Goal: Task Accomplishment & Management: Complete application form

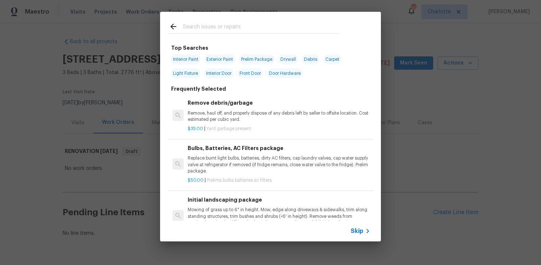
scroll to position [22, 0]
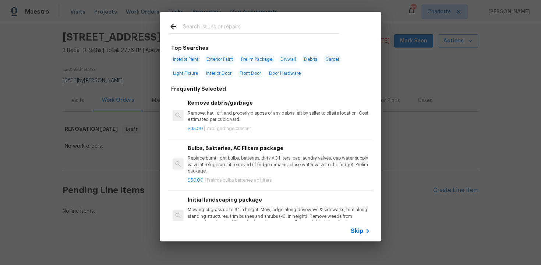
click at [359, 230] on span "Skip" at bounding box center [357, 230] width 13 height 7
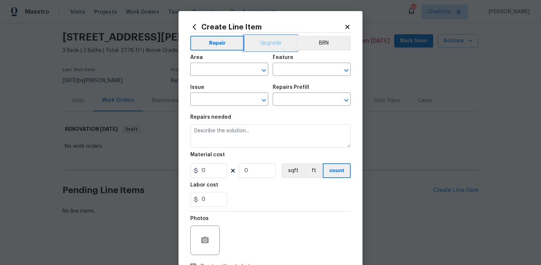
click at [271, 41] on button "Upgrade" at bounding box center [270, 43] width 53 height 15
click at [227, 65] on input "text" at bounding box center [218, 69] width 57 height 11
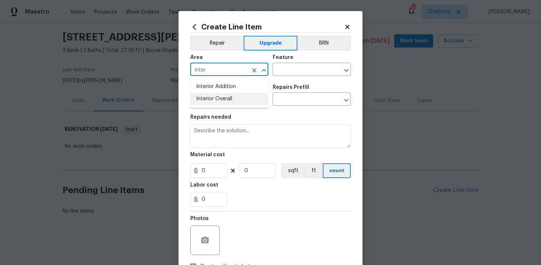
click at [226, 103] on li "Interior Overall" at bounding box center [229, 99] width 78 height 12
type input "Interior Overall"
click at [294, 71] on input "text" at bounding box center [301, 69] width 57 height 11
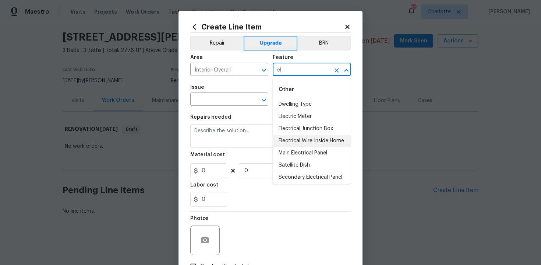
click at [306, 143] on li "Electrical Wire Inside Home" at bounding box center [312, 141] width 78 height 12
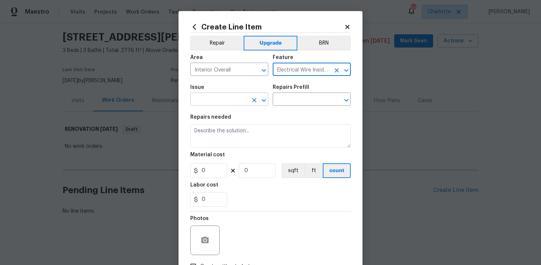
type input "Electrical Wire Inside Home"
click at [218, 99] on input "text" at bounding box center [218, 99] width 57 height 11
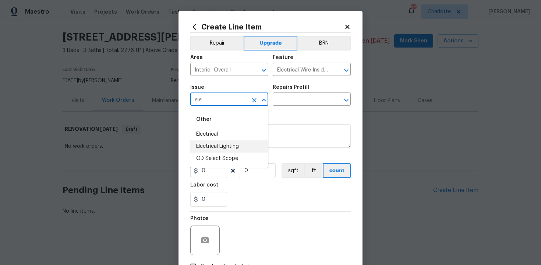
click at [228, 152] on li "Electrical Lighting" at bounding box center [229, 146] width 78 height 12
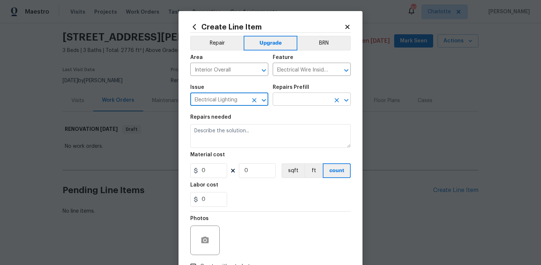
type input "Electrical Lighting"
click at [291, 100] on input "text" at bounding box center [301, 99] width 57 height 11
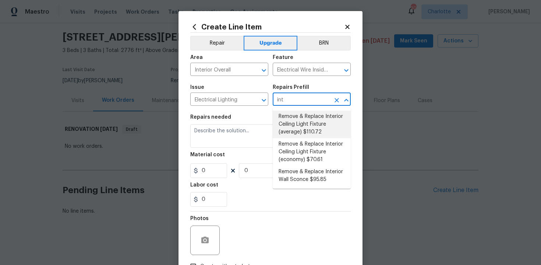
click at [310, 125] on li "Remove & Replace Interior Ceiling Light Fixture (average) $110.72" at bounding box center [312, 124] width 78 height 28
type input "Remove & Replace Interior Ceiling Light Fixture (average) $110.72"
type textarea "Remove the existing interior ceiling light fixture and replace it with new AVER…"
type input "110.72"
type input "1"
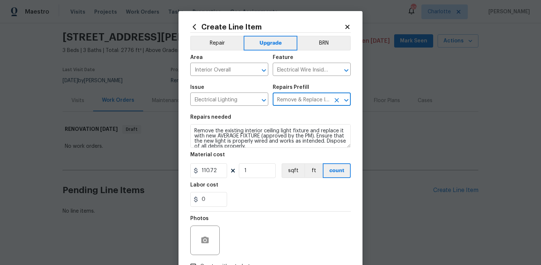
type input "Remove & Replace Interior Ceiling Light Fixture (average) $110.72"
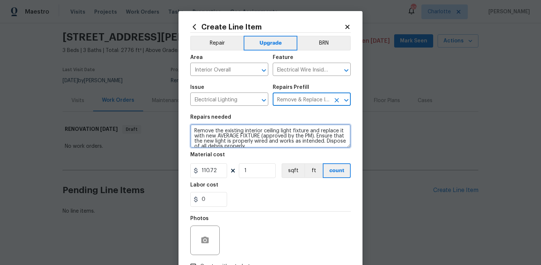
click at [193, 130] on textarea "Remove the existing interior ceiling light fixture and replace it with new AVER…" at bounding box center [270, 136] width 160 height 24
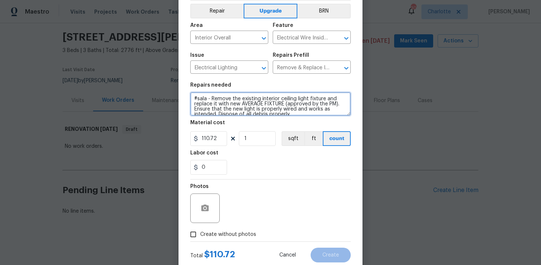
scroll to position [53, 0]
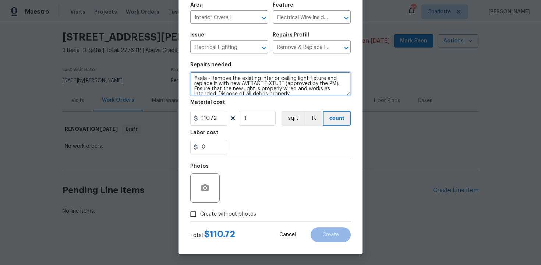
type textarea "#sala - Remove the existing interior ceiling light fixture and replace it with …"
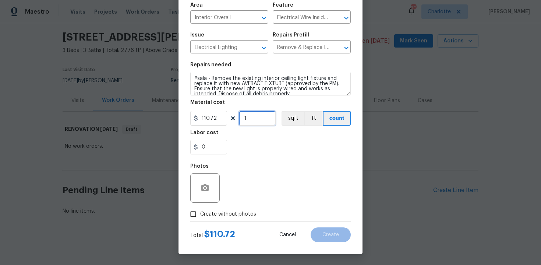
click at [264, 123] on input "1" at bounding box center [257, 118] width 37 height 15
type input "15"
click at [234, 212] on span "Create without photos" at bounding box center [228, 214] width 56 height 8
click at [200, 212] on input "Create without photos" at bounding box center [193, 214] width 14 height 14
checkbox input "true"
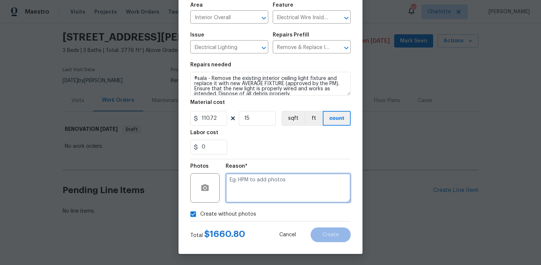
click at [261, 191] on textarea at bounding box center [288, 187] width 125 height 29
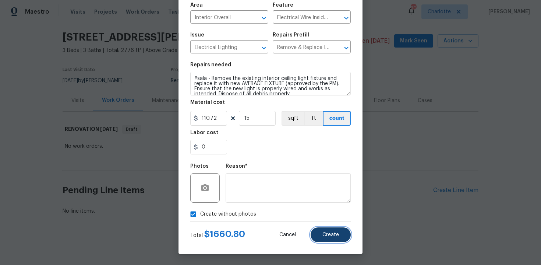
click at [345, 236] on button "Create" at bounding box center [331, 234] width 40 height 15
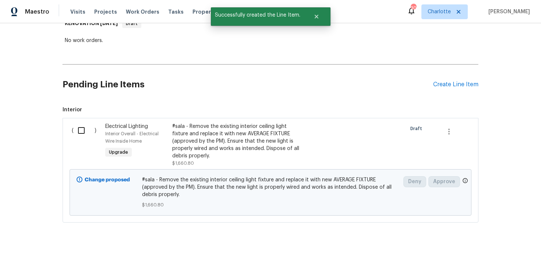
scroll to position [135, 0]
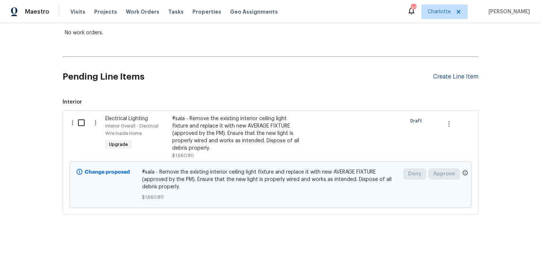
click at [452, 75] on div "Create Line Item" at bounding box center [455, 76] width 45 height 7
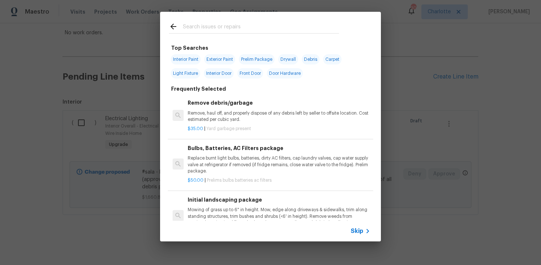
click at [359, 231] on span "Skip" at bounding box center [357, 230] width 13 height 7
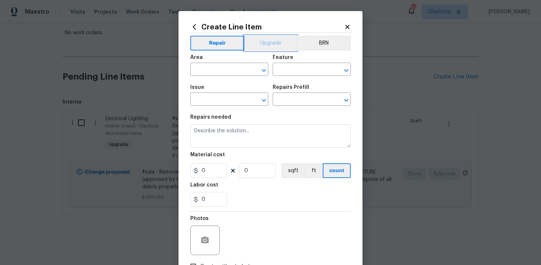
click at [272, 46] on button "Upgrade" at bounding box center [270, 43] width 53 height 15
click at [224, 65] on input "text" at bounding box center [218, 69] width 57 height 11
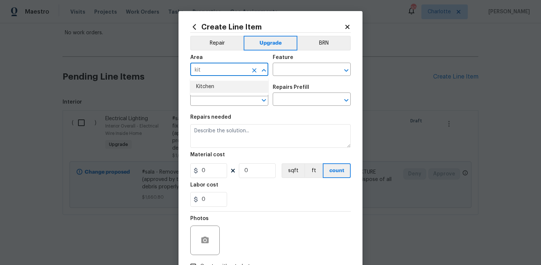
click at [227, 86] on li "Kitchen" at bounding box center [229, 87] width 78 height 12
type input "Kitchen"
click at [295, 68] on input "text" at bounding box center [301, 69] width 57 height 11
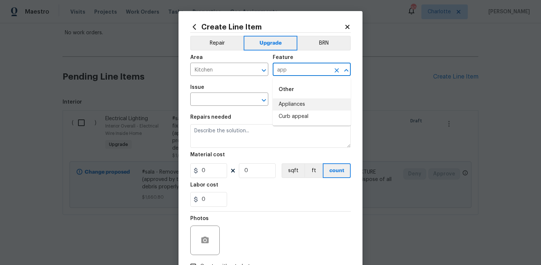
click at [303, 101] on li "Appliances" at bounding box center [312, 104] width 78 height 12
type input "Appliances"
click at [233, 96] on input "text" at bounding box center [218, 99] width 57 height 11
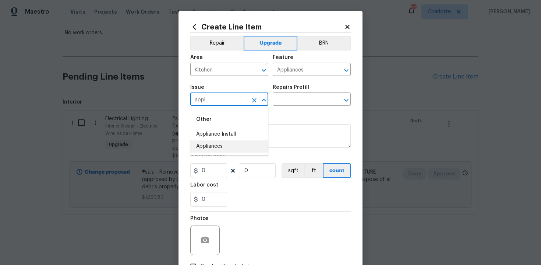
click at [232, 150] on li "Appliances" at bounding box center [229, 146] width 78 height 12
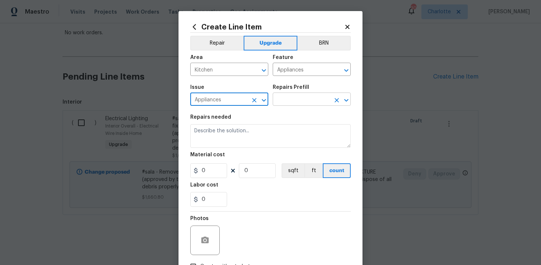
type input "Appliances"
click at [289, 98] on input "text" at bounding box center [301, 99] width 57 height 11
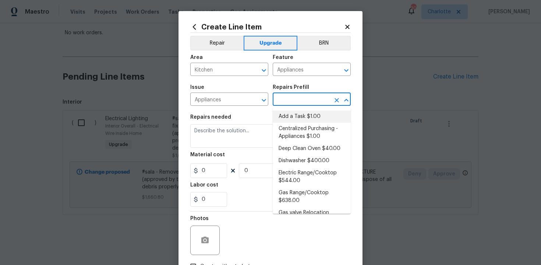
click at [295, 116] on li "Add a Task $1.00" at bounding box center [312, 116] width 78 height 12
type input "Add a Task $1.00"
type textarea "HPM to detail"
type input "1"
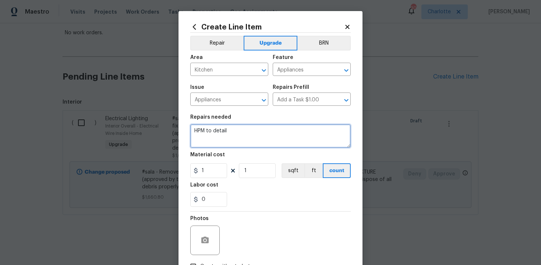
drag, startPoint x: 194, startPoint y: 130, endPoint x: 305, endPoint y: 133, distance: 111.2
click at [305, 133] on textarea "HPM to detail" at bounding box center [270, 136] width 160 height 24
paste textarea "Install SS Appliance Package (cooktop and wall oven)"
type textarea "#sala - Install SS Appliance Package (cooktop and wall oven)"
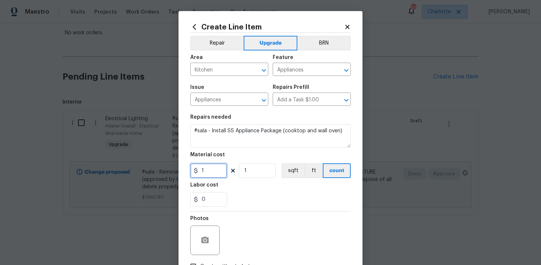
click at [210, 172] on input "1" at bounding box center [208, 170] width 37 height 15
type input "4500"
click at [263, 201] on div "0" at bounding box center [270, 199] width 160 height 15
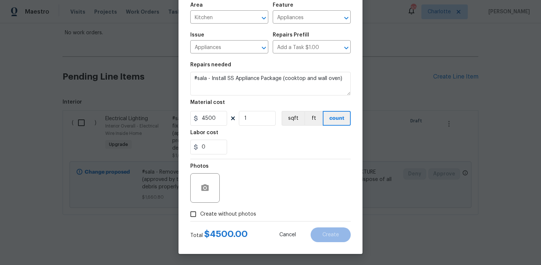
click at [217, 217] on span "Create without photos" at bounding box center [228, 214] width 56 height 8
click at [200, 217] on input "Create without photos" at bounding box center [193, 214] width 14 height 14
checkbox input "true"
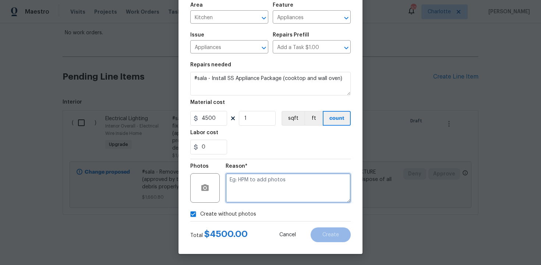
click at [264, 185] on textarea at bounding box center [288, 187] width 125 height 29
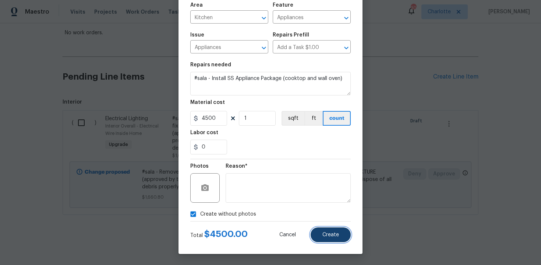
click at [331, 237] on span "Create" at bounding box center [330, 235] width 17 height 6
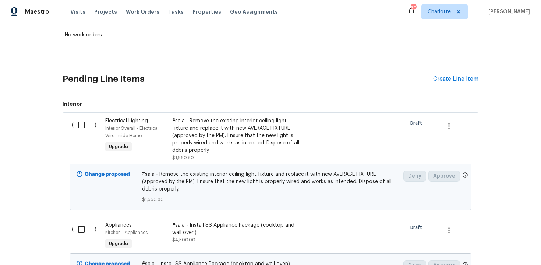
scroll to position [132, 0]
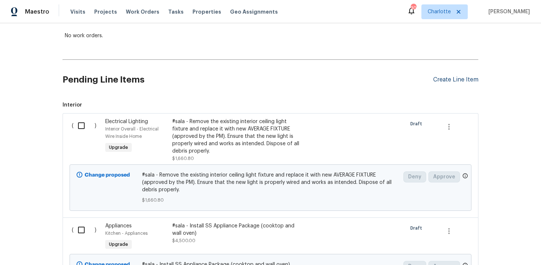
click at [452, 82] on div "Create Line Item" at bounding box center [455, 79] width 45 height 7
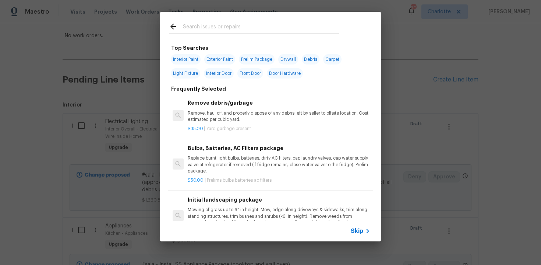
click at [352, 226] on div "Skip" at bounding box center [270, 230] width 221 height 21
click at [355, 227] on span "Skip" at bounding box center [357, 230] width 13 height 7
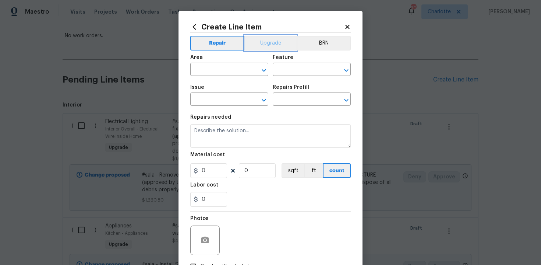
click at [265, 45] on button "Upgrade" at bounding box center [270, 43] width 53 height 15
click at [223, 72] on input "text" at bounding box center [218, 69] width 57 height 11
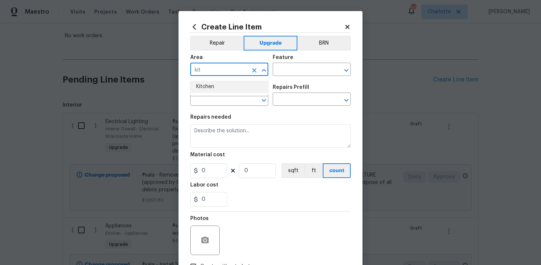
click at [226, 91] on li "Kitchen" at bounding box center [229, 87] width 78 height 12
type input "Kitchen"
click at [283, 72] on input "text" at bounding box center [301, 69] width 57 height 11
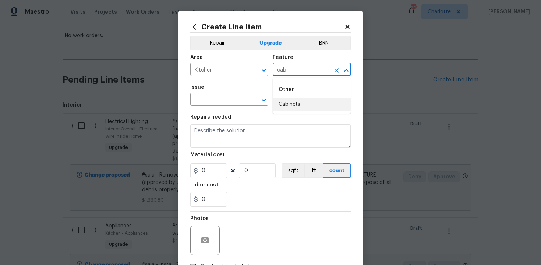
click at [291, 104] on li "Cabinets" at bounding box center [312, 104] width 78 height 12
type input "Cabinets"
click at [224, 103] on input "text" at bounding box center [218, 99] width 57 height 11
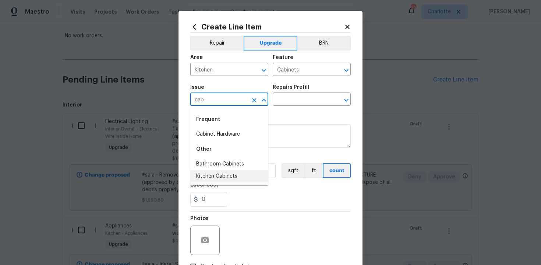
click at [229, 175] on li "Kitchen Cabinets" at bounding box center [229, 176] width 78 height 12
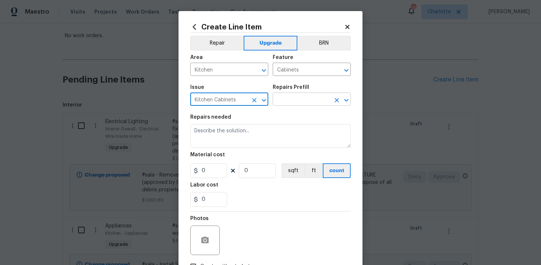
type input "Kitchen Cabinets"
click at [302, 97] on input "text" at bounding box center [301, 99] width 57 height 11
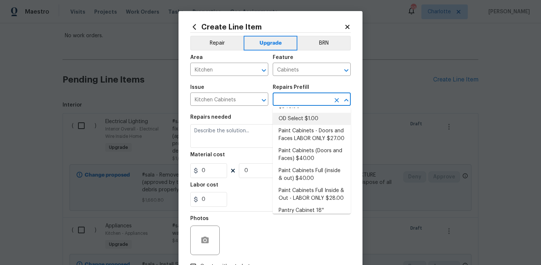
scroll to position [141, 0]
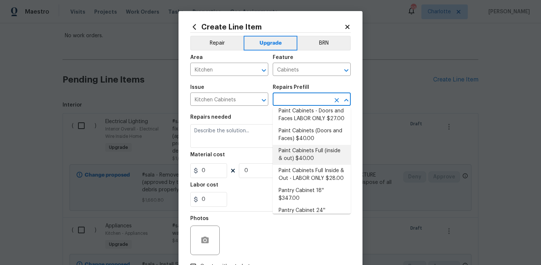
click at [310, 146] on li "Paint Cabinets Full (inside & out) $40.00" at bounding box center [312, 155] width 78 height 20
type input "Paint Cabinets Full (inside & out) $40.00"
type textarea "Prep, sand, mask and apply 2 coats of paint to the kitchen cabinet doors, inter…"
type input "40"
type input "1"
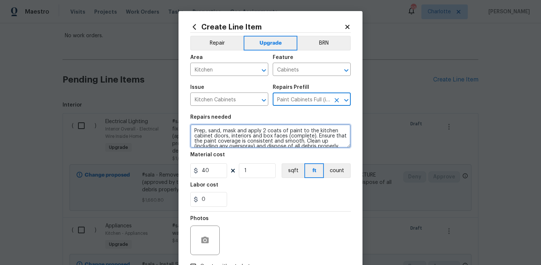
click at [191, 130] on textarea "Prep, sand, mask and apply 2 coats of paint to the kitchen cabinet doors, inter…" at bounding box center [270, 136] width 160 height 24
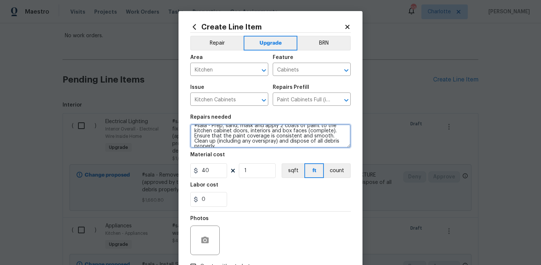
click at [339, 142] on textarea "#sala - Prep, sand, mask and apply 2 coats of paint to the kitchen cabinet door…" at bounding box center [270, 136] width 160 height 24
paste textarea "Kitchen & built ins in the living room"
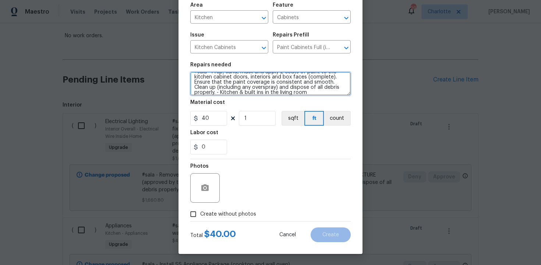
type textarea "#sala - Prep, sand, mask and apply 2 coats of paint to the kitchen cabinet door…"
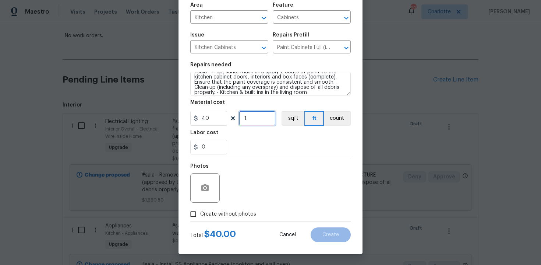
click at [255, 118] on input "1" at bounding box center [257, 118] width 37 height 15
type input "60"
click at [217, 215] on span "Create without photos" at bounding box center [228, 214] width 56 height 8
click at [200, 215] on input "Create without photos" at bounding box center [193, 214] width 14 height 14
checkbox input "true"
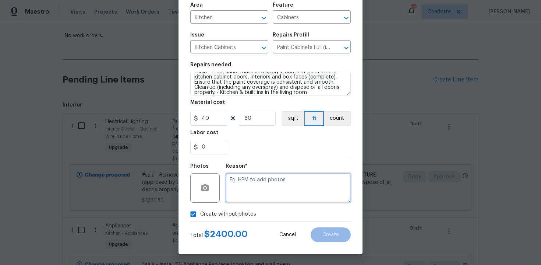
click at [261, 182] on textarea at bounding box center [288, 187] width 125 height 29
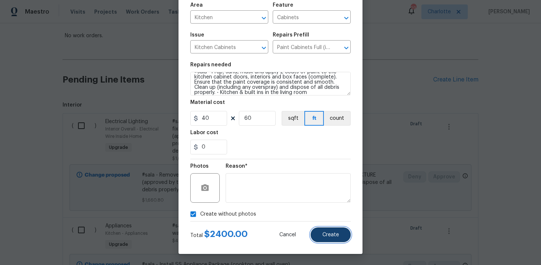
click at [329, 236] on span "Create" at bounding box center [330, 235] width 17 height 6
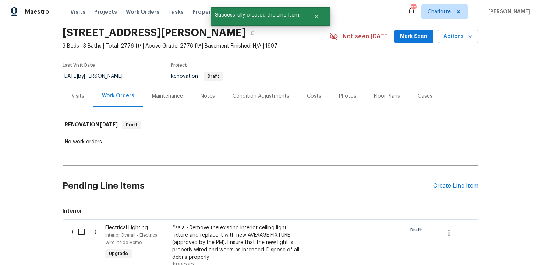
scroll to position [132, 0]
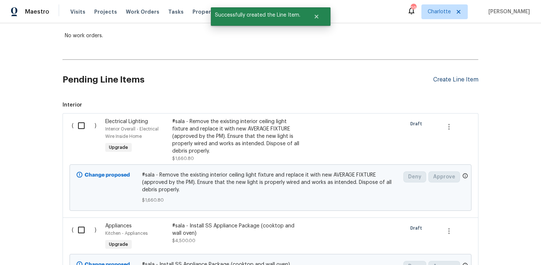
click at [457, 81] on div "Create Line Item" at bounding box center [455, 79] width 45 height 7
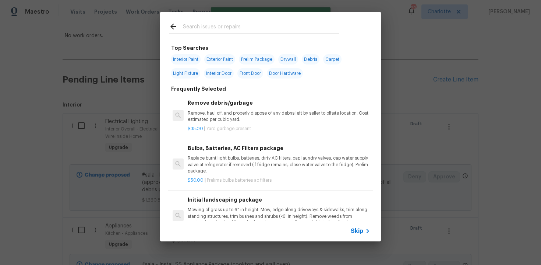
click at [359, 227] on span "Skip" at bounding box center [357, 230] width 13 height 7
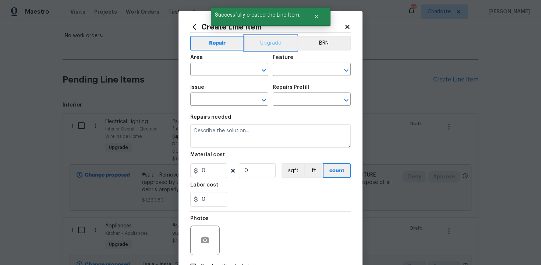
click at [270, 46] on button "Upgrade" at bounding box center [270, 43] width 53 height 15
click at [231, 69] on input "text" at bounding box center [218, 69] width 57 height 11
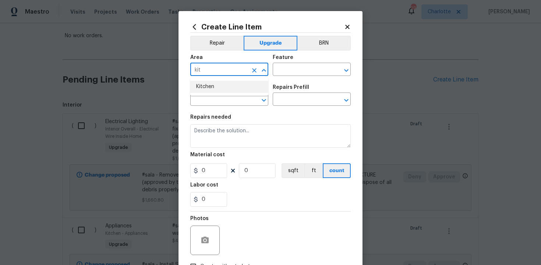
click at [227, 87] on li "Kitchen" at bounding box center [229, 87] width 78 height 12
type input "Kitchen"
click at [289, 73] on input "text" at bounding box center [301, 69] width 57 height 11
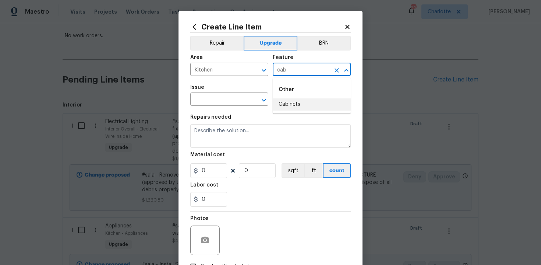
click at [294, 104] on li "Cabinets" at bounding box center [312, 104] width 78 height 12
type input "Cabinets"
click at [228, 103] on input "text" at bounding box center [218, 99] width 57 height 11
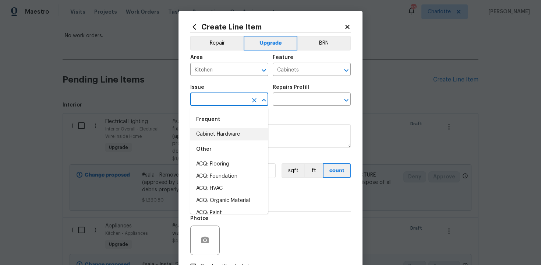
click at [229, 134] on li "Cabinet Hardware" at bounding box center [229, 134] width 78 height 12
type input "Cabinet Hardware"
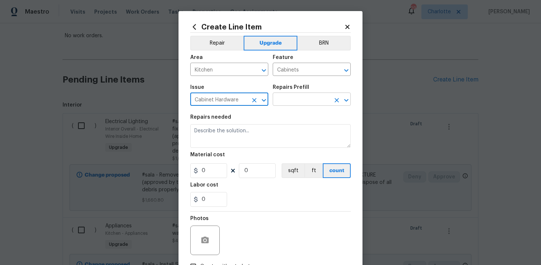
click at [292, 102] on input "text" at bounding box center [301, 99] width 57 height 11
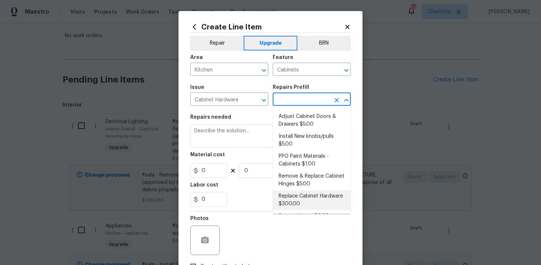
click at [297, 196] on li "Replace Cabinet Hardware $300.00" at bounding box center [312, 200] width 78 height 20
type input "Replace Cabinet Hardware $300.00"
type textarea "Replace cabinet hardware with new hinges and pulls. HPM to provide specs"
type input "300"
type input "1"
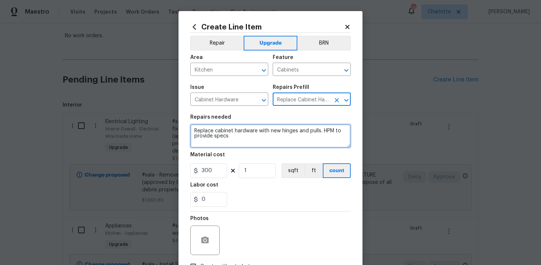
click at [191, 130] on textarea "Replace cabinet hardware with new hinges and pulls. HPM to provide specs" at bounding box center [270, 136] width 160 height 24
type textarea "#sala - Replace cabinet hardware with new hinges and pulls. HPM to provide specs"
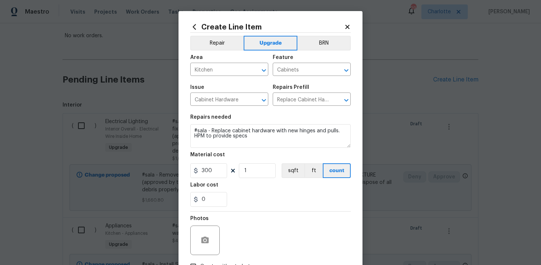
click at [258, 212] on div "Photos" at bounding box center [270, 235] width 160 height 48
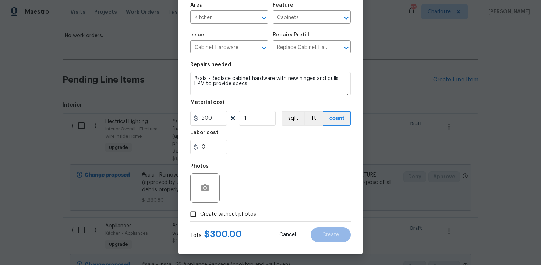
click at [231, 213] on span "Create without photos" at bounding box center [228, 214] width 56 height 8
click at [200, 213] on input "Create without photos" at bounding box center [193, 214] width 14 height 14
checkbox input "true"
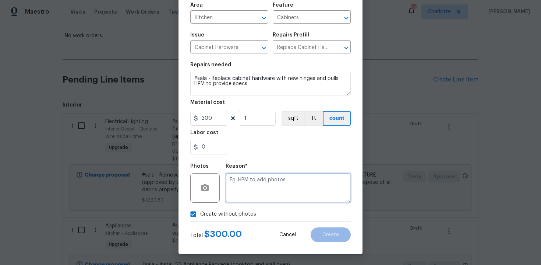
click at [256, 195] on textarea at bounding box center [288, 187] width 125 height 29
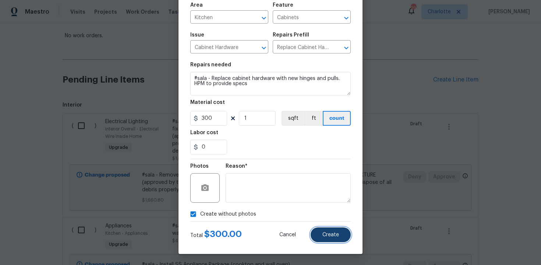
click at [329, 237] on button "Create" at bounding box center [331, 234] width 40 height 15
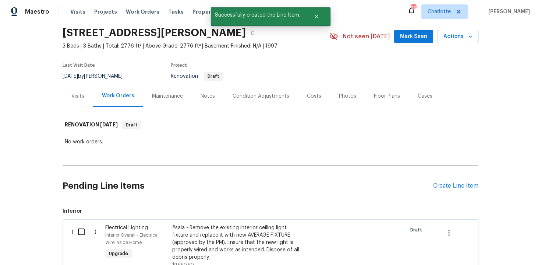
scroll to position [132, 0]
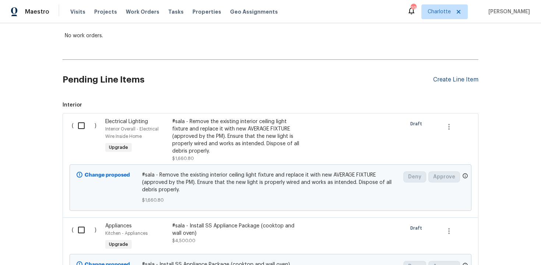
click at [466, 81] on div "Create Line Item" at bounding box center [455, 79] width 45 height 7
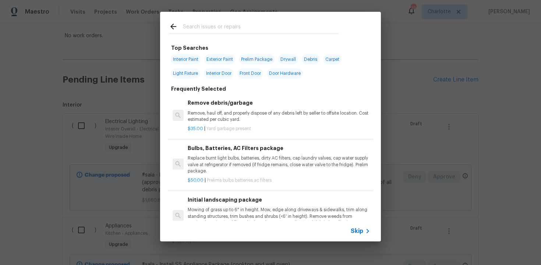
click at [357, 225] on div "Skip" at bounding box center [270, 230] width 221 height 21
click at [359, 231] on span "Skip" at bounding box center [357, 230] width 13 height 7
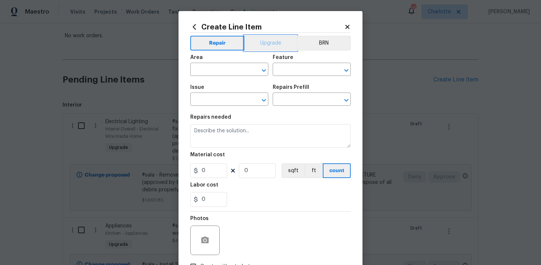
click at [268, 43] on button "Upgrade" at bounding box center [270, 43] width 53 height 15
click at [228, 71] on input "text" at bounding box center [218, 69] width 57 height 11
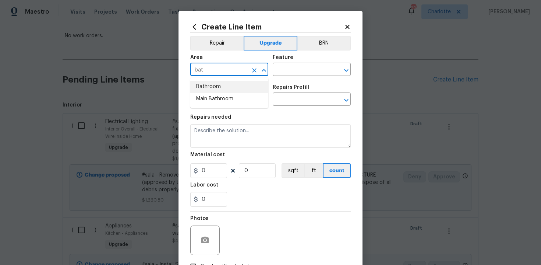
click at [228, 87] on li "Bathroom" at bounding box center [229, 87] width 78 height 12
type input "Bathroom"
click at [282, 73] on input "text" at bounding box center [301, 69] width 57 height 11
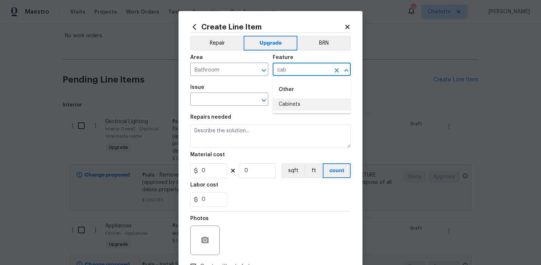
click at [290, 104] on li "Cabinets" at bounding box center [312, 104] width 78 height 12
type input "Cabinets"
click at [238, 103] on input "text" at bounding box center [218, 99] width 57 height 11
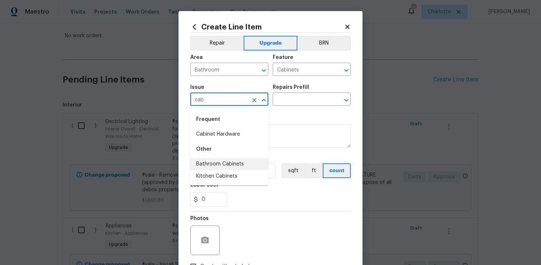
click at [240, 163] on li "Bathroom Cabinets" at bounding box center [229, 164] width 78 height 12
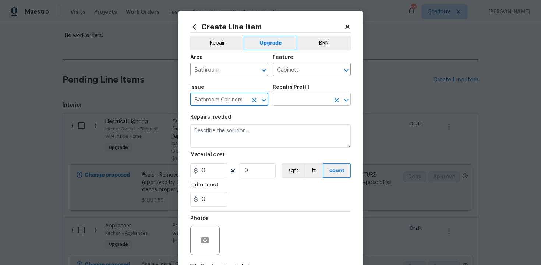
type input "Bathroom Cabinets"
click at [291, 101] on input "text" at bounding box center [301, 99] width 57 height 11
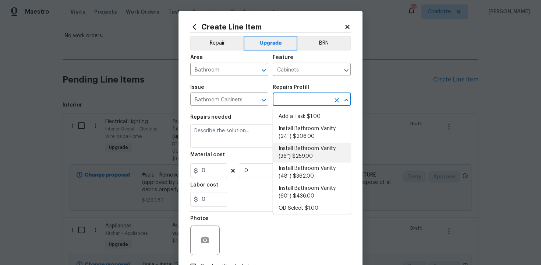
scroll to position [118, 0]
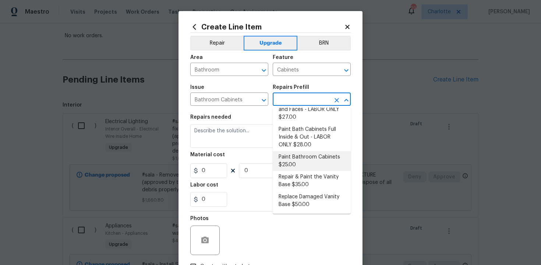
click at [294, 159] on li "Paint Bathroom Cabinets $25.00" at bounding box center [312, 161] width 78 height 20
type input "Paint Bathroom Cabinets $25.00"
type textarea "Prep, sand, mask and apply 2 coats of paint to the bathroom cabinet doors, inte…"
type input "25"
type input "1"
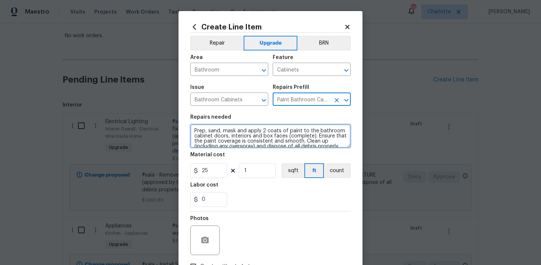
click at [191, 132] on textarea "Prep, sand, mask and apply 2 coats of paint to the bathroom cabinet doors, inte…" at bounding box center [270, 136] width 160 height 24
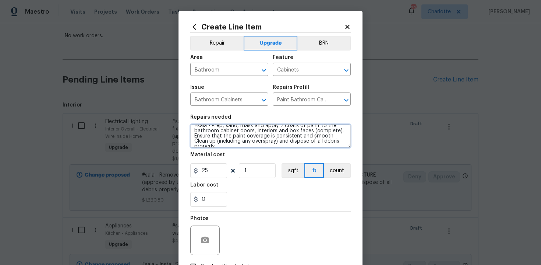
click at [343, 140] on textarea "#sala - Prep, sand, mask and apply 2 coats of paint to the bathroom cabinet doo…" at bounding box center [270, 136] width 160 height 24
paste textarea "All bathrooms"
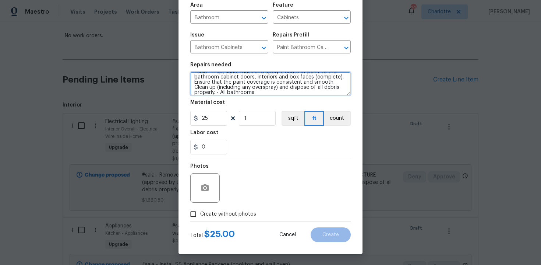
type textarea "#sala - Prep, sand, mask and apply 2 coats of paint to the bathroom cabinet doo…"
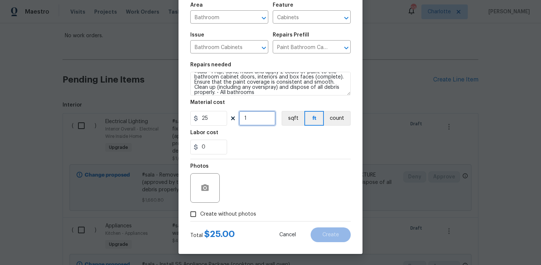
click at [253, 118] on input "1" at bounding box center [257, 118] width 37 height 15
type input "48"
click at [221, 210] on span "Create without photos" at bounding box center [228, 214] width 56 height 8
click at [200, 210] on input "Create without photos" at bounding box center [193, 214] width 14 height 14
checkbox input "true"
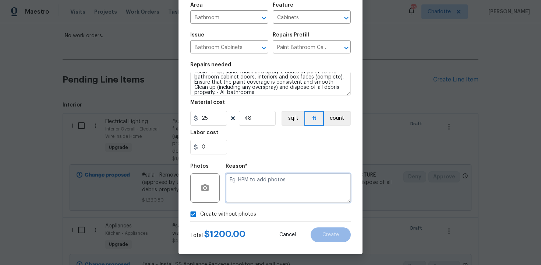
click at [249, 194] on textarea at bounding box center [288, 187] width 125 height 29
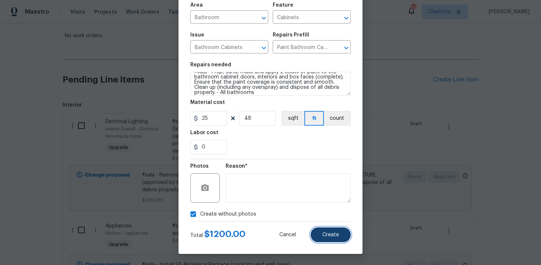
click at [348, 231] on button "Create" at bounding box center [331, 234] width 40 height 15
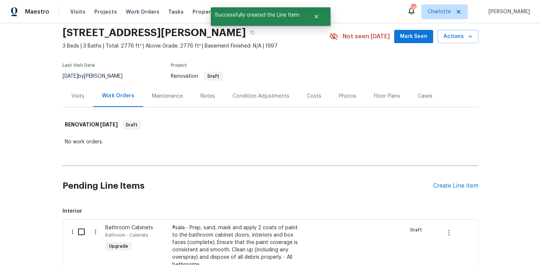
scroll to position [132, 0]
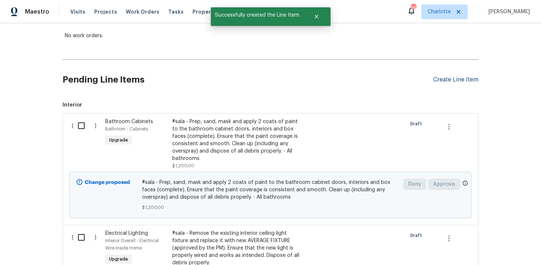
click at [457, 83] on div "Create Line Item" at bounding box center [455, 79] width 45 height 7
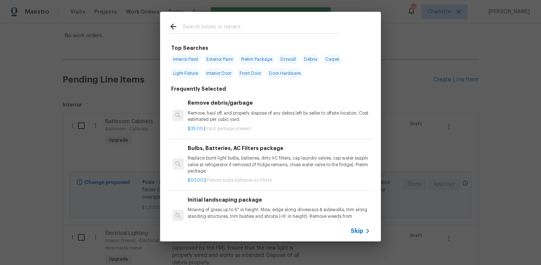
click at [359, 228] on span "Skip" at bounding box center [357, 230] width 13 height 7
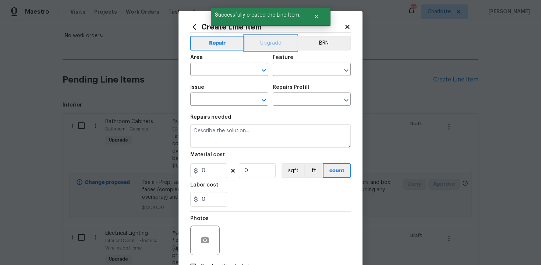
click at [267, 40] on button "Upgrade" at bounding box center [270, 43] width 53 height 15
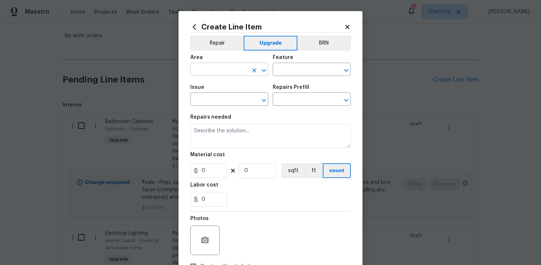
click at [226, 74] on input "text" at bounding box center [218, 69] width 57 height 11
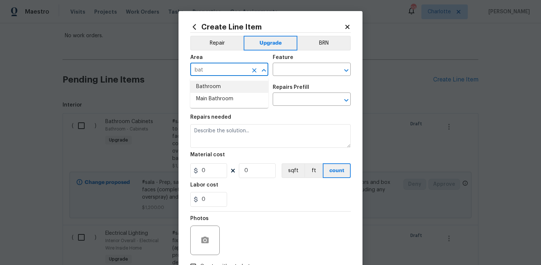
click at [226, 87] on li "Bathroom" at bounding box center [229, 87] width 78 height 12
type input "Bathroom"
click at [281, 71] on input "text" at bounding box center [301, 69] width 57 height 11
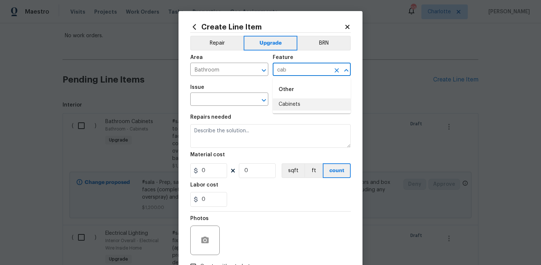
click at [289, 103] on li "Cabinets" at bounding box center [312, 104] width 78 height 12
type input "Cabinets"
click at [239, 99] on input "text" at bounding box center [218, 99] width 57 height 11
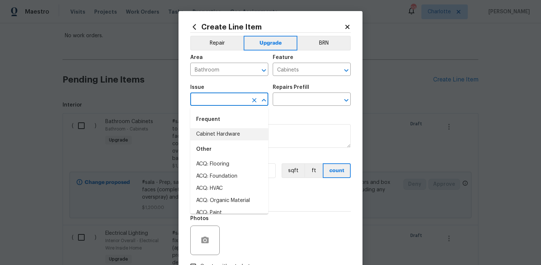
click at [239, 134] on li "Cabinet Hardware" at bounding box center [229, 134] width 78 height 12
type input "Cabinet Hardware"
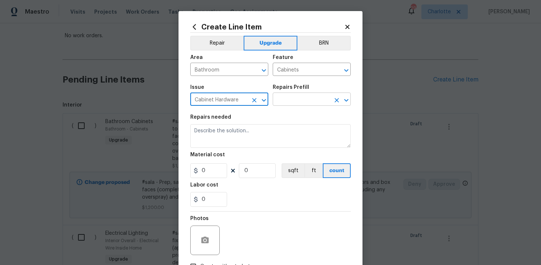
click at [309, 99] on input "text" at bounding box center [301, 99] width 57 height 11
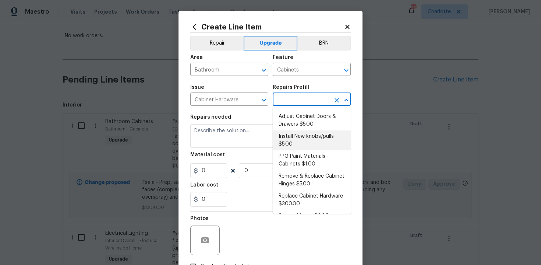
click at [308, 146] on li "Install New knobs/pulls $5.00" at bounding box center [312, 140] width 78 height 20
type input "Install New knobs/pulls $5.00"
type textarea "Remove the existing cabinet pulls/handles if present; prep and drill for new ca…"
type input "5"
type input "1"
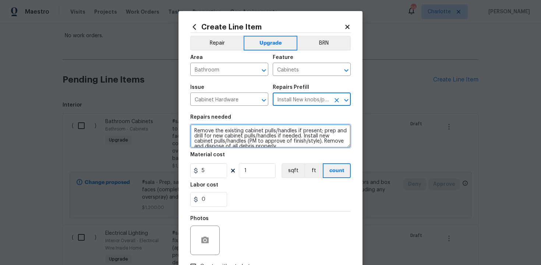
click at [193, 131] on textarea "Remove the existing cabinet pulls/handles if present; prep and drill for new ca…" at bounding box center [270, 136] width 160 height 24
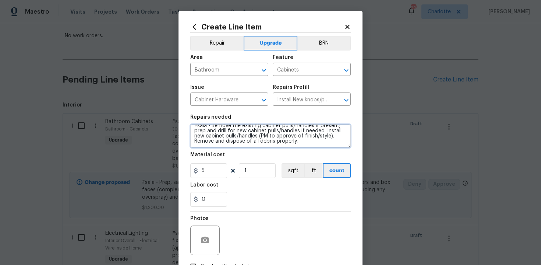
click at [313, 143] on textarea "#sala - Remove the existing cabinet pulls/handles if present; prep and drill fo…" at bounding box center [270, 136] width 160 height 24
paste textarea "All bathrooms"
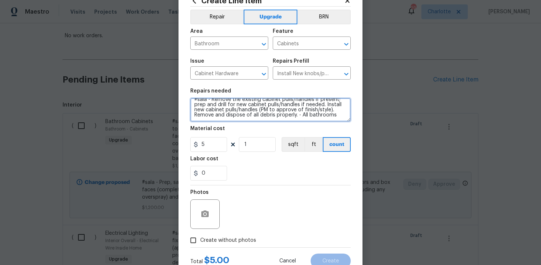
scroll to position [53, 0]
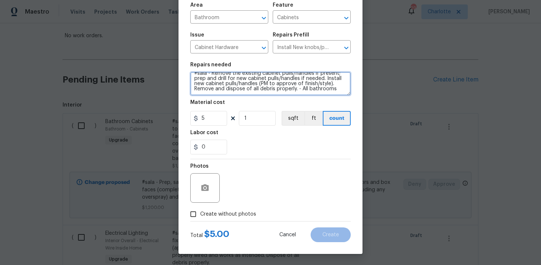
type textarea "#sala - Remove the existing cabinet pulls/handles if present; prep and drill fo…"
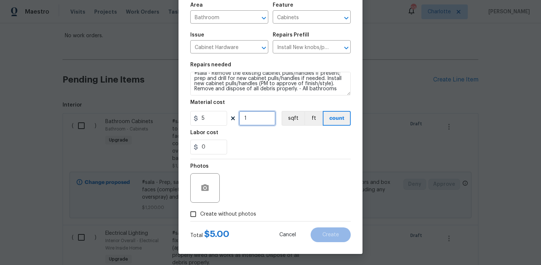
click at [260, 120] on input "1" at bounding box center [257, 118] width 37 height 15
type input "30"
click at [228, 212] on span "Create without photos" at bounding box center [228, 214] width 56 height 8
click at [200, 212] on input "Create without photos" at bounding box center [193, 214] width 14 height 14
checkbox input "true"
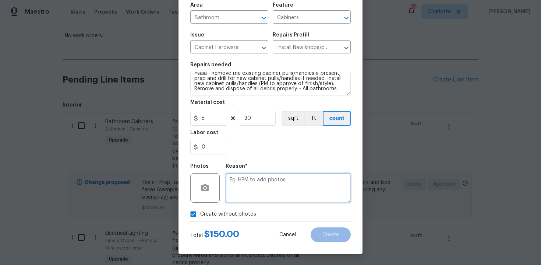
click at [260, 185] on textarea at bounding box center [288, 187] width 125 height 29
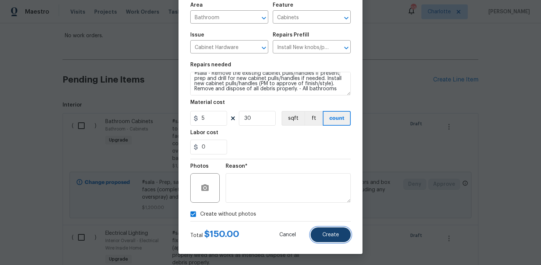
click at [324, 231] on button "Create" at bounding box center [331, 234] width 40 height 15
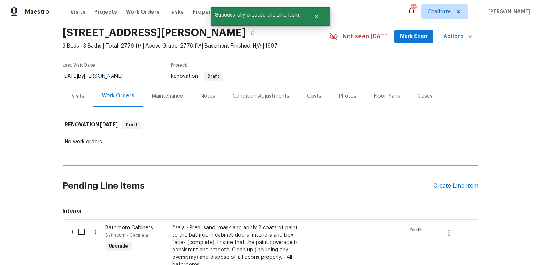
scroll to position [132, 0]
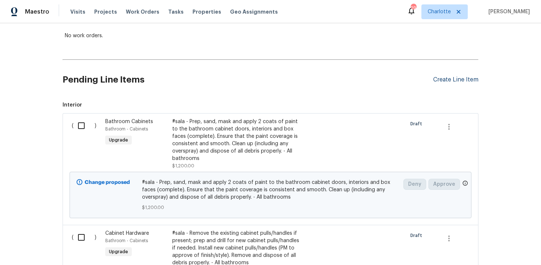
click at [443, 81] on div "Create Line Item" at bounding box center [455, 79] width 45 height 7
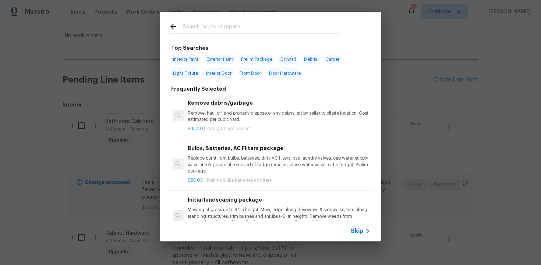
click at [364, 228] on icon at bounding box center [367, 230] width 9 height 9
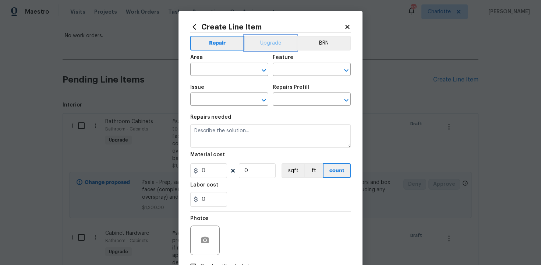
click at [267, 43] on button "Upgrade" at bounding box center [270, 43] width 53 height 15
click at [230, 67] on input "text" at bounding box center [218, 69] width 57 height 11
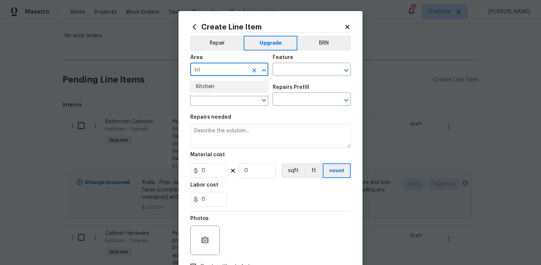
click at [231, 87] on li "Kitchen" at bounding box center [229, 87] width 78 height 12
type input "Kitchen"
click at [299, 75] on input "text" at bounding box center [301, 69] width 57 height 11
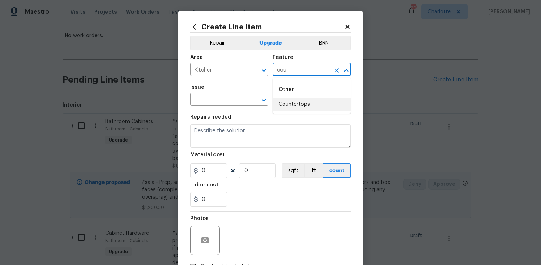
click at [294, 103] on li "Countertops" at bounding box center [312, 104] width 78 height 12
type input "Countertops"
click at [212, 104] on input "text" at bounding box center [218, 99] width 57 height 11
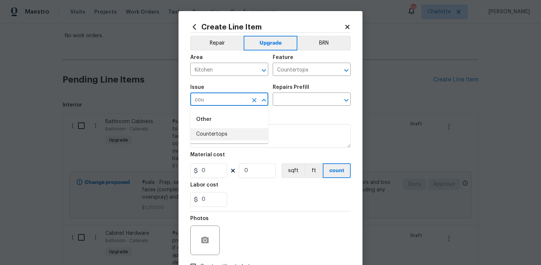
click at [213, 136] on li "Countertops" at bounding box center [229, 134] width 78 height 12
type input "Countertops"
click at [298, 100] on input "text" at bounding box center [301, 99] width 57 height 11
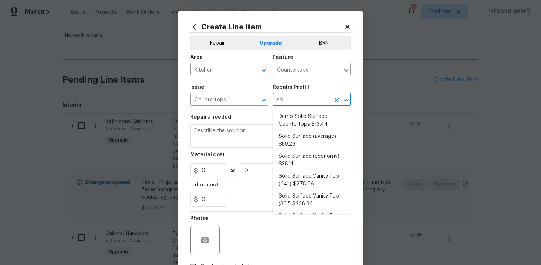
type input "sol"
click at [298, 146] on li "Solid Surface (average) $59.26" at bounding box center [312, 140] width 78 height 20
type input "Solid Surface (average) $59.26"
type textarea "Remove the existing countertops (if present) and prep the area. Install new sol…"
type input "59.26"
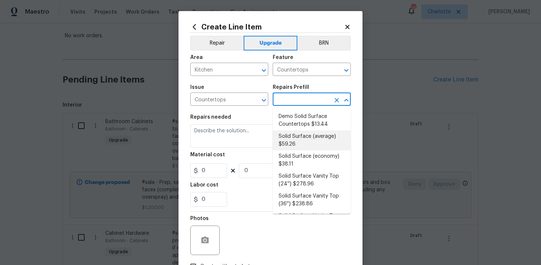
type input "1"
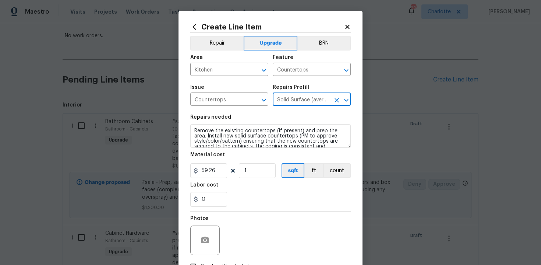
type input "Solid Surface (average) $59.26"
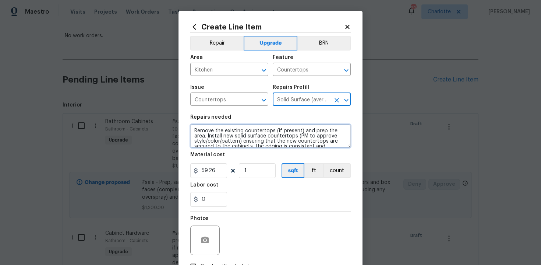
click at [192, 130] on textarea "Remove the existing countertops (if present) and prep the area. Install new sol…" at bounding box center [270, 136] width 160 height 24
type textarea "#sala - Remove the existing countertops (if present) and prep the area. Install…"
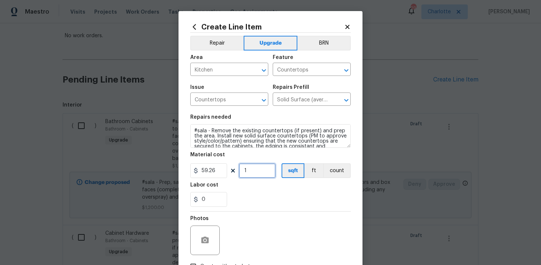
click at [262, 171] on input "1" at bounding box center [257, 170] width 37 height 15
type input "60"
click at [276, 212] on div "Photos" at bounding box center [270, 235] width 160 height 48
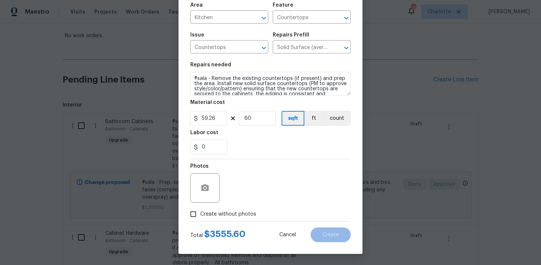
click at [229, 215] on span "Create without photos" at bounding box center [228, 214] width 56 height 8
click at [200, 215] on input "Create without photos" at bounding box center [193, 214] width 14 height 14
checkbox input "true"
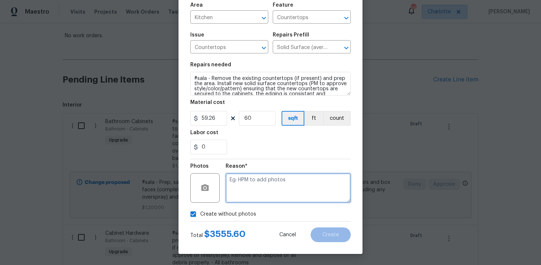
click at [267, 188] on textarea at bounding box center [288, 187] width 125 height 29
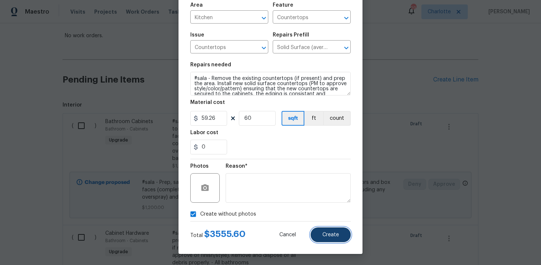
click at [341, 232] on button "Create" at bounding box center [331, 234] width 40 height 15
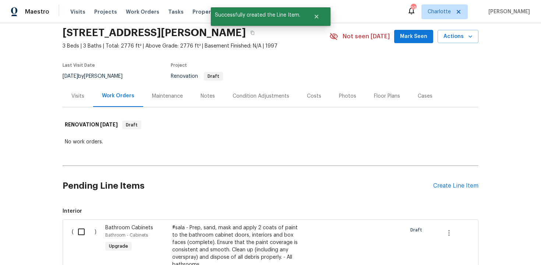
scroll to position [132, 0]
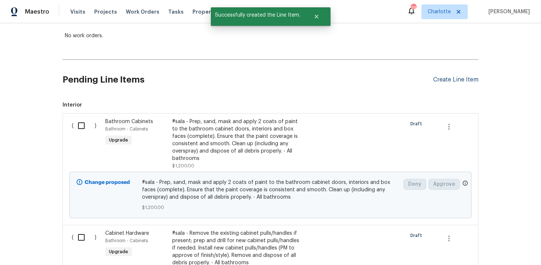
click at [443, 80] on div "Create Line Item" at bounding box center [455, 79] width 45 height 7
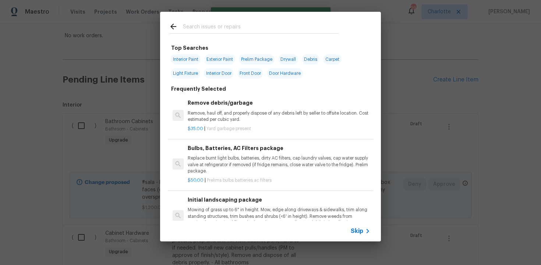
click at [355, 233] on span "Skip" at bounding box center [357, 230] width 13 height 7
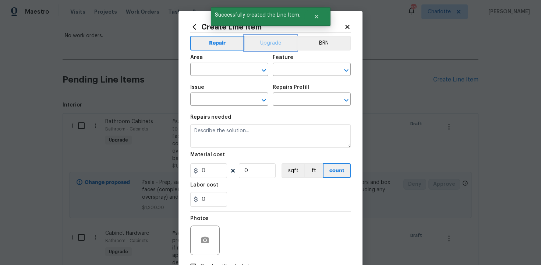
click at [268, 39] on button "Upgrade" at bounding box center [270, 43] width 53 height 15
click at [235, 69] on input "text" at bounding box center [218, 69] width 57 height 11
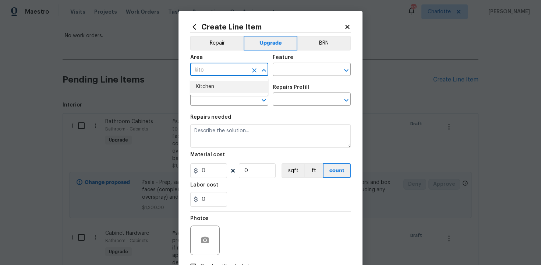
click at [219, 84] on li "Kitchen" at bounding box center [229, 87] width 78 height 12
type input "Kitchen"
click at [286, 75] on input "text" at bounding box center [301, 69] width 57 height 11
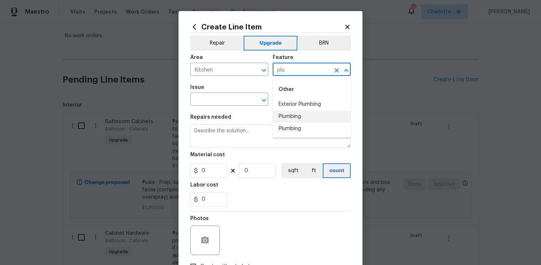
click at [291, 122] on li "Plumbing" at bounding box center [312, 116] width 78 height 12
type input "Plumbing"
click at [235, 103] on input "text" at bounding box center [218, 99] width 57 height 11
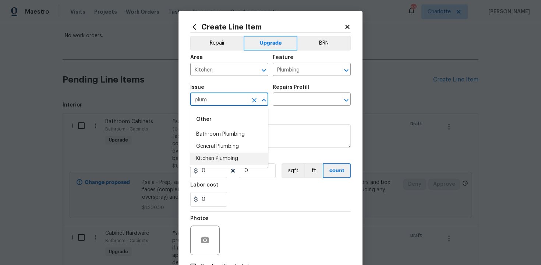
click at [233, 158] on li "Kitchen Plumbing" at bounding box center [229, 158] width 78 height 12
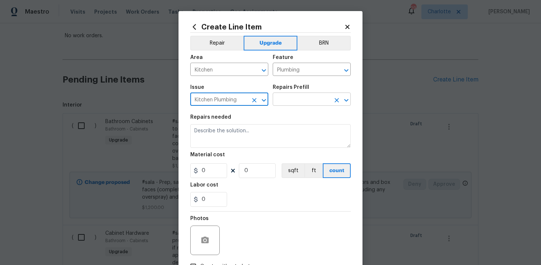
type input "Kitchen Plumbing"
click at [293, 100] on input "text" at bounding box center [301, 99] width 57 height 11
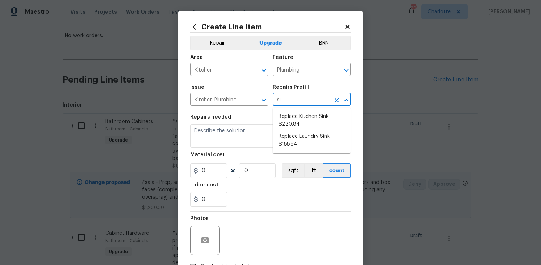
type input "sin"
click at [299, 119] on li "Replace Kitchen Sink $220.84" at bounding box center [312, 120] width 78 height 20
type input "Replace Kitchen Sink $220.84"
type textarea "Remove the existing kitchen sink and install a new single or double basin kitch…"
type input "220.84"
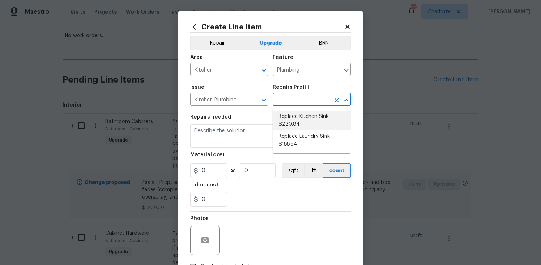
type input "1"
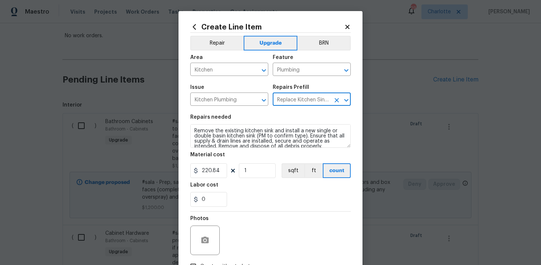
type input "Replace Kitchen Sink $220.84"
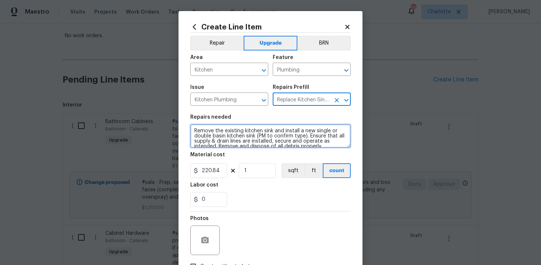
click at [193, 128] on textarea "Remove the existing kitchen sink and install a new single or double basin kitch…" at bounding box center [270, 136] width 160 height 24
type textarea "#sala - Remove the existing kitchen sink and install a new single or double bas…"
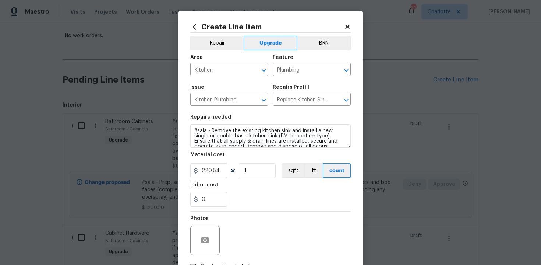
click at [259, 192] on div "0" at bounding box center [270, 199] width 160 height 15
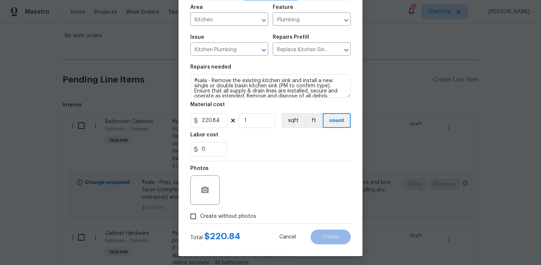
scroll to position [53, 0]
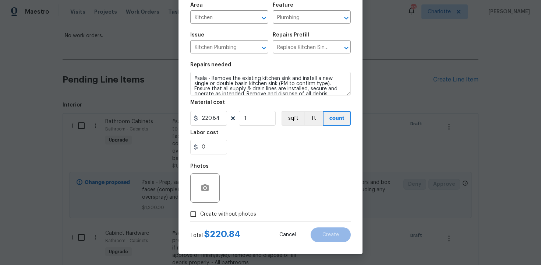
click at [216, 209] on label "Create without photos" at bounding box center [221, 214] width 70 height 14
click at [200, 209] on input "Create without photos" at bounding box center [193, 214] width 14 height 14
checkbox input "true"
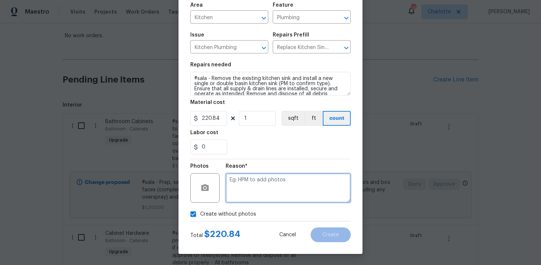
click at [253, 185] on textarea at bounding box center [288, 187] width 125 height 29
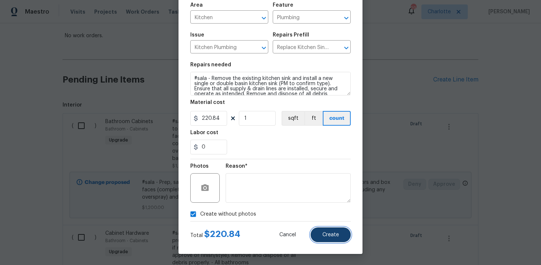
click at [325, 230] on button "Create" at bounding box center [331, 234] width 40 height 15
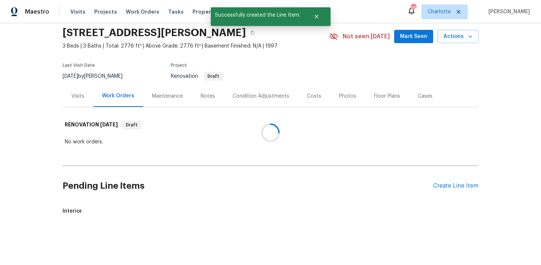
scroll to position [132, 0]
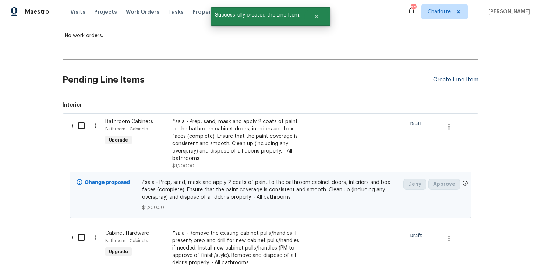
click at [458, 82] on div "Create Line Item" at bounding box center [455, 79] width 45 height 7
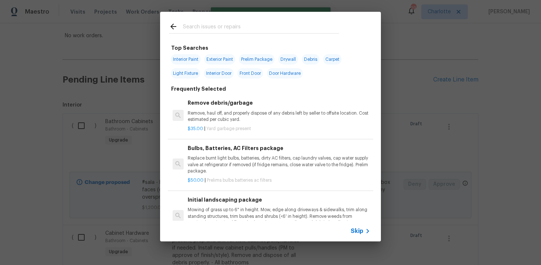
click at [359, 228] on span "Skip" at bounding box center [357, 230] width 13 height 7
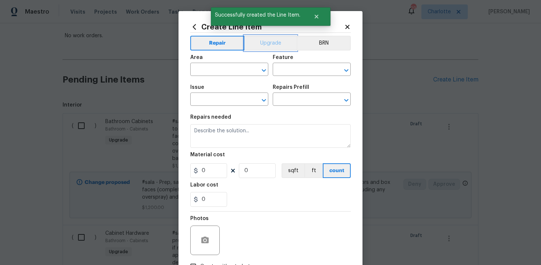
click at [269, 41] on button "Upgrade" at bounding box center [270, 43] width 53 height 15
click at [236, 70] on input "text" at bounding box center [218, 69] width 57 height 11
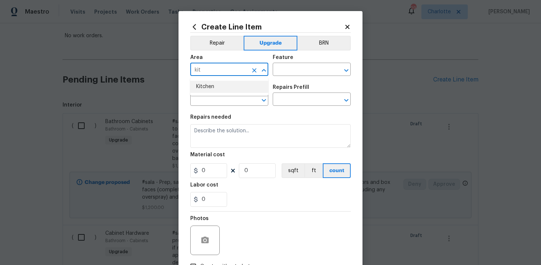
click at [234, 88] on li "Kitchen" at bounding box center [229, 87] width 78 height 12
type input "Kitchen"
click at [300, 69] on input "text" at bounding box center [301, 69] width 57 height 11
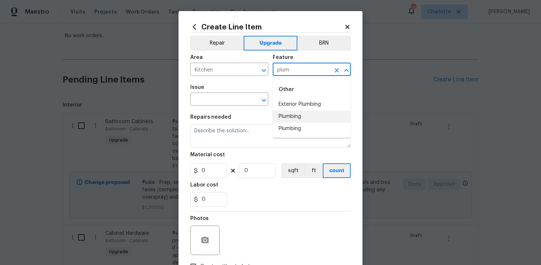
click at [296, 112] on li "Plumbing" at bounding box center [312, 116] width 78 height 12
type input "Plumbing"
click at [221, 103] on input "text" at bounding box center [218, 99] width 57 height 11
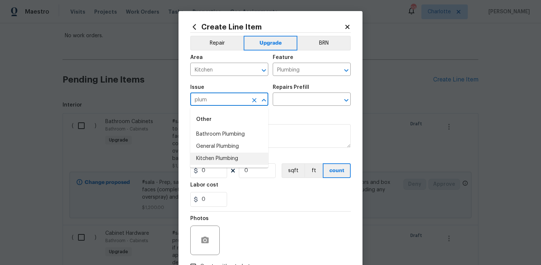
click at [226, 159] on li "Kitchen Plumbing" at bounding box center [229, 158] width 78 height 12
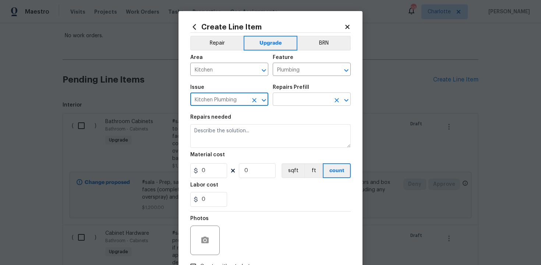
type input "Kitchen Plumbing"
click at [294, 102] on input "text" at bounding box center [301, 99] width 57 height 11
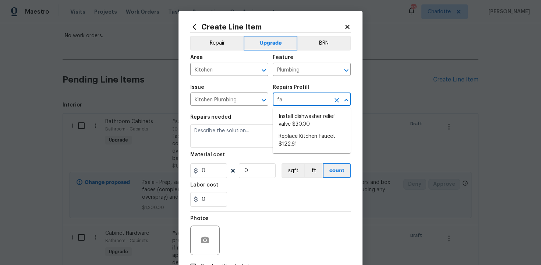
type input "fau"
click at [302, 116] on li "Replace Kitchen Faucet $122.61" at bounding box center [312, 120] width 78 height 20
type input "Replace Kitchen Faucet $122.61"
type textarea "Remove the existing kitchen faucet, prep the area and install a new kitchen fau…"
type input "122.61"
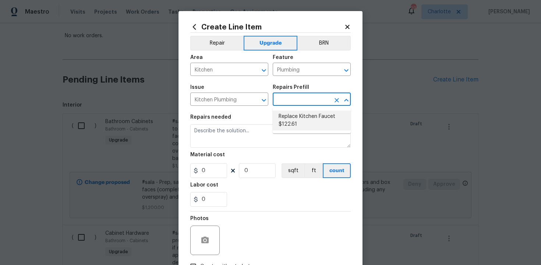
type input "1"
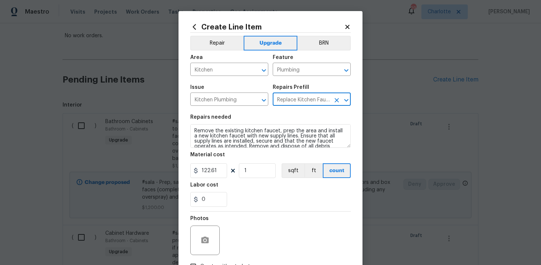
type input "Replace Kitchen Faucet $122.61"
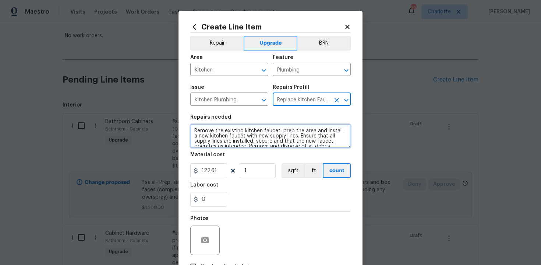
click at [192, 129] on textarea "Remove the existing kitchen faucet, prep the area and install a new kitchen fau…" at bounding box center [270, 136] width 160 height 24
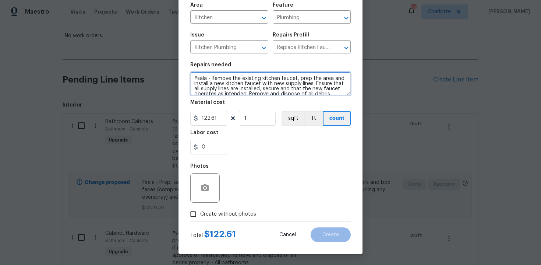
type textarea "#sala - Remove the existing kitchen faucet, prep the area and install a new kit…"
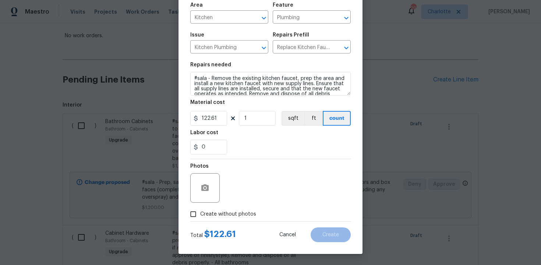
click at [226, 219] on label "Create without photos" at bounding box center [221, 214] width 70 height 14
click at [200, 219] on input "Create without photos" at bounding box center [193, 214] width 14 height 14
checkbox input "true"
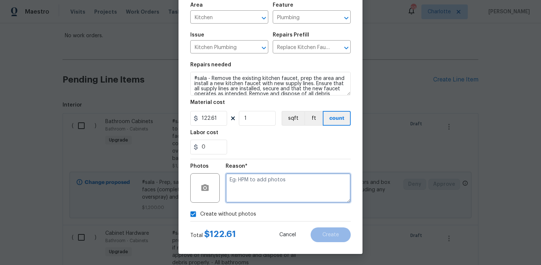
click at [278, 178] on textarea at bounding box center [288, 187] width 125 height 29
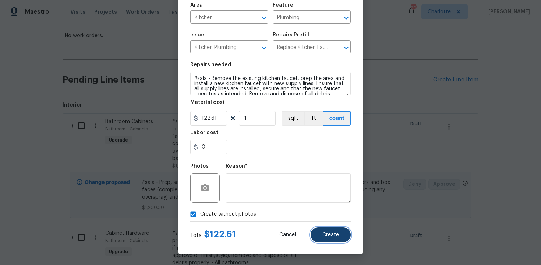
click at [341, 236] on button "Create" at bounding box center [331, 234] width 40 height 15
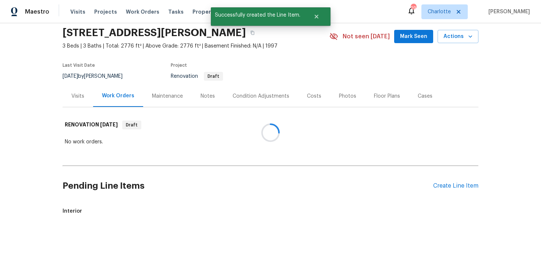
scroll to position [132, 0]
